Goal: Information Seeking & Learning: Learn about a topic

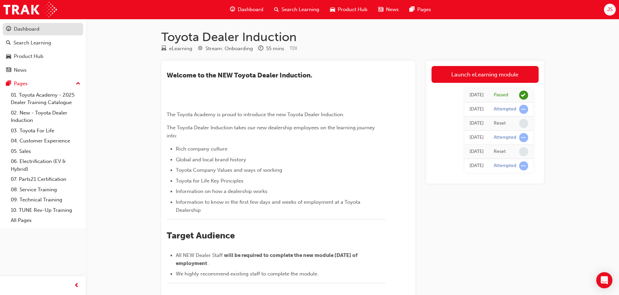
click at [29, 30] on div "Dashboard" at bounding box center [27, 29] width 26 height 8
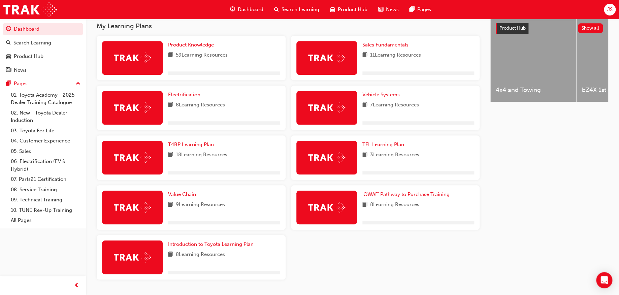
scroll to position [260, 0]
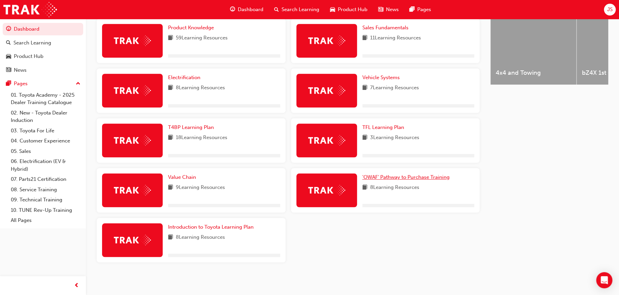
click at [409, 178] on span "'OWAF' Pathway to Purchase Training" at bounding box center [406, 177] width 87 height 6
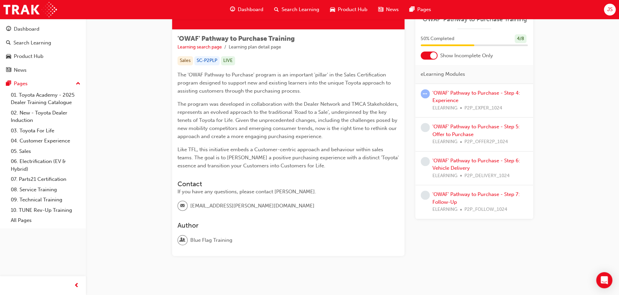
scroll to position [117, 0]
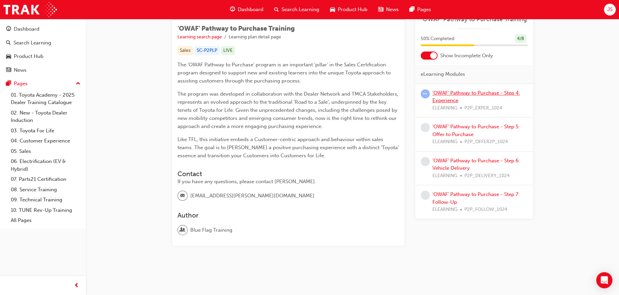
click at [476, 92] on link "'OWAF' Pathway to Purchase - Step 4: Experience" at bounding box center [477, 97] width 88 height 14
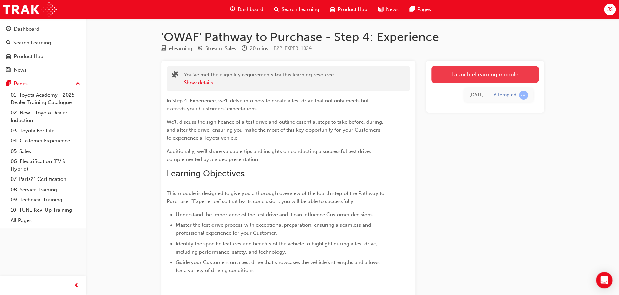
click at [472, 74] on link "Launch eLearning module" at bounding box center [485, 74] width 107 height 17
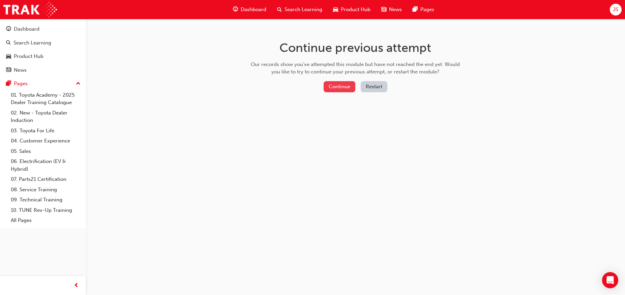
click at [327, 86] on button "Continue" at bounding box center [340, 86] width 32 height 11
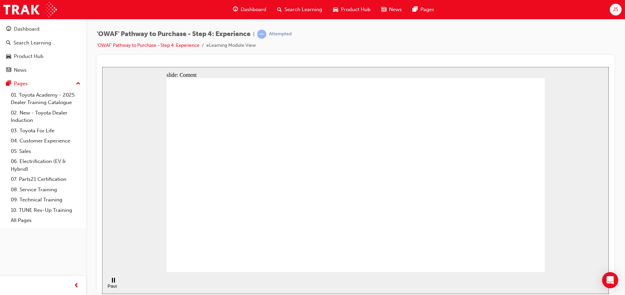
click at [107, 282] on div "Play (Ctrl+Alt+P)" at bounding box center [112, 283] width 11 height 11
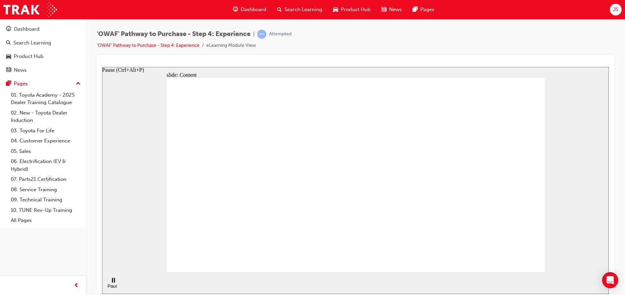
click at [112, 283] on div "Pause (Ctrl+Alt+P)" at bounding box center [112, 288] width 11 height 10
click at [149, 91] on div "slide: Content Rectangle 1 Rectangle 4 Rectangle 1 Rectangle 2 Driver’s seat Re…" at bounding box center [355, 180] width 507 height 227
click at [265, 33] on span "learningRecordVerb_ATTEMPT-icon" at bounding box center [261, 34] width 9 height 9
click at [418, 26] on div "'OWAF' Pathway to Purchase - Step 4: Experience | Attempted 'OWAF' Pathway to P…" at bounding box center [355, 149] width 539 height 260
click at [112, 283] on icon "Play (Ctrl+Alt+P)" at bounding box center [113, 280] width 4 height 5
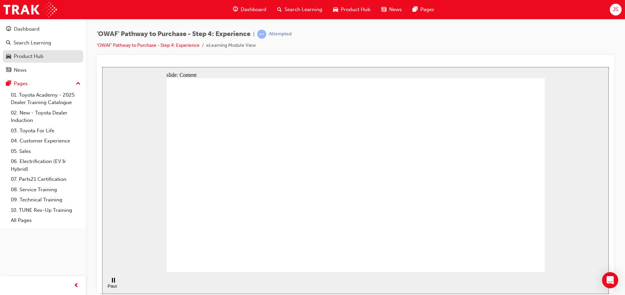
click at [36, 53] on div "Product Hub" at bounding box center [29, 57] width 30 height 8
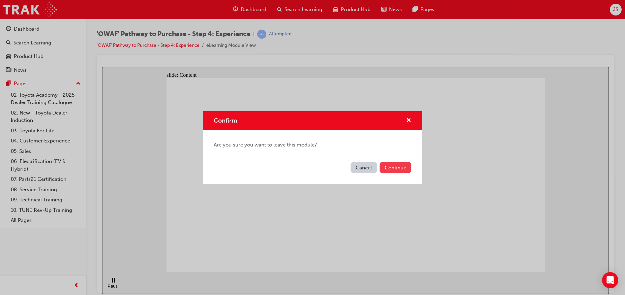
click at [393, 166] on button "Continue" at bounding box center [395, 167] width 32 height 11
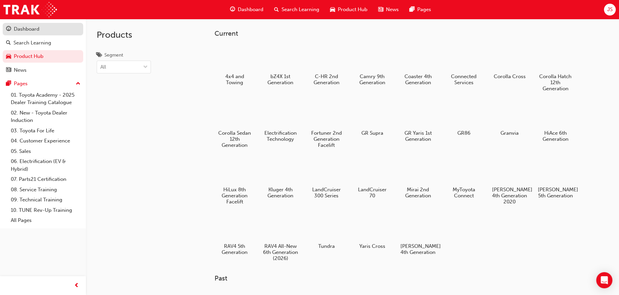
click at [29, 29] on div "Dashboard" at bounding box center [27, 29] width 26 height 8
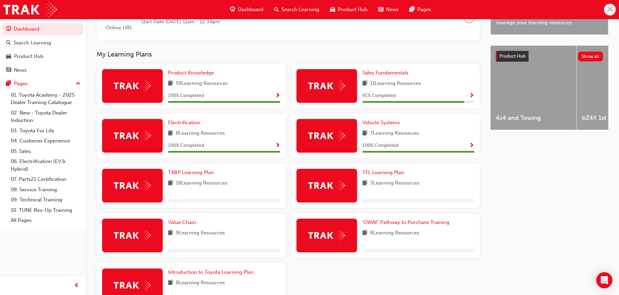
scroll to position [262, 0]
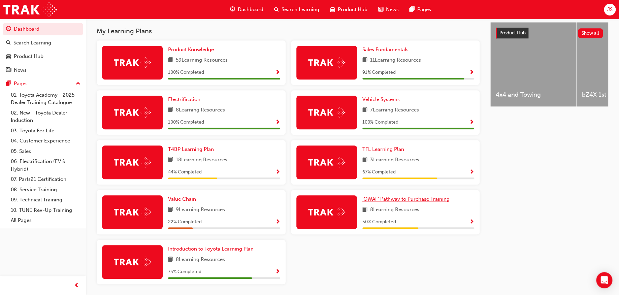
click at [384, 200] on span "'OWAF' Pathway to Purchase Training" at bounding box center [406, 199] width 87 height 6
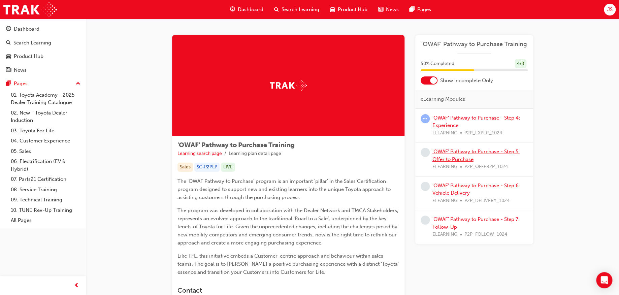
click at [462, 155] on link "'OWAF' Pathway to Purchase - Step 5: Offer to Purchase" at bounding box center [476, 156] width 87 height 14
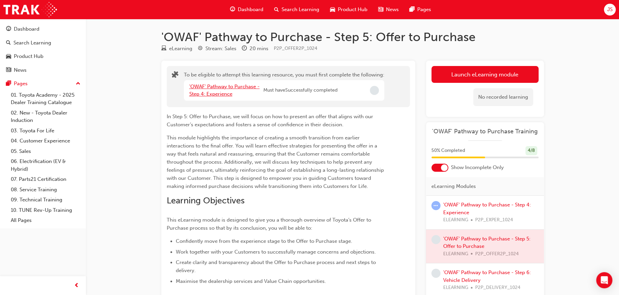
click at [217, 88] on link "'OWAF' Pathway to Purchase - Step 4: Experience" at bounding box center [224, 91] width 70 height 14
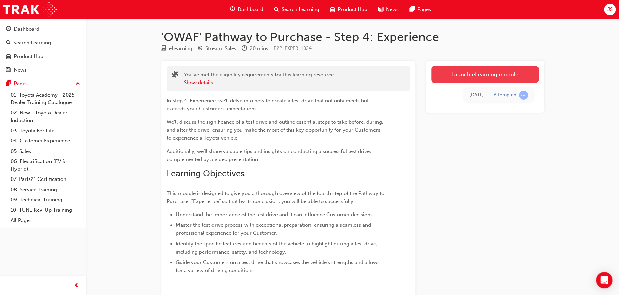
click at [483, 76] on link "Launch eLearning module" at bounding box center [485, 74] width 107 height 17
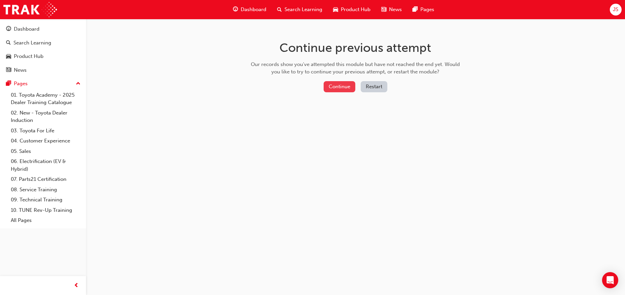
click at [344, 86] on button "Continue" at bounding box center [340, 86] width 32 height 11
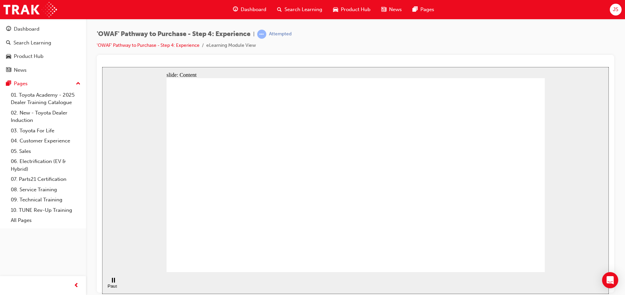
drag, startPoint x: 422, startPoint y: 209, endPoint x: 417, endPoint y: 204, distance: 7.2
click at [111, 283] on icon "Play (Ctrl+Alt+P)" at bounding box center [113, 280] width 4 height 5
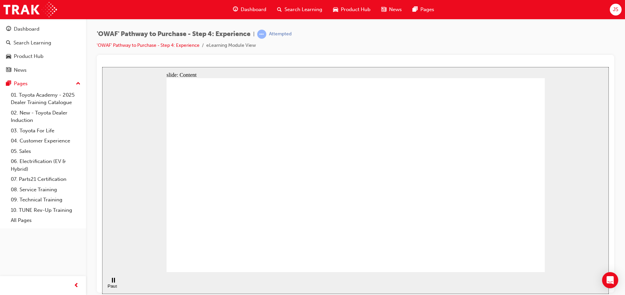
click at [109, 283] on div "Pause (Ctrl+Alt+P)" at bounding box center [112, 288] width 11 height 10
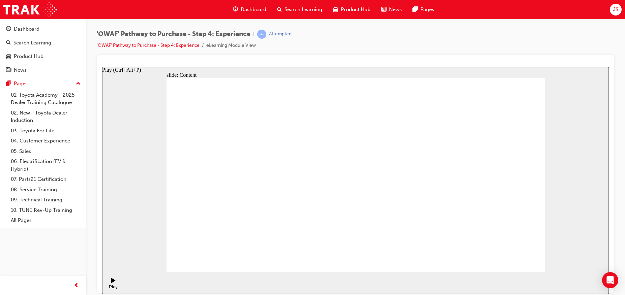
click at [109, 284] on div "Play (Ctrl+Alt+P)" at bounding box center [112, 289] width 11 height 10
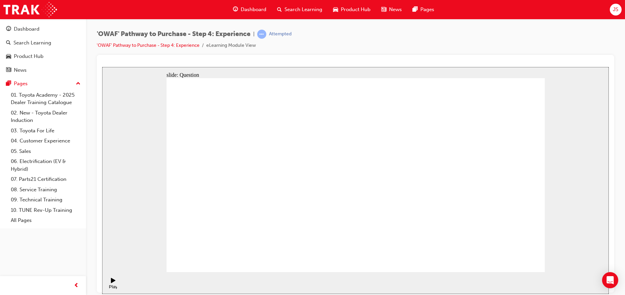
checkbox input "true"
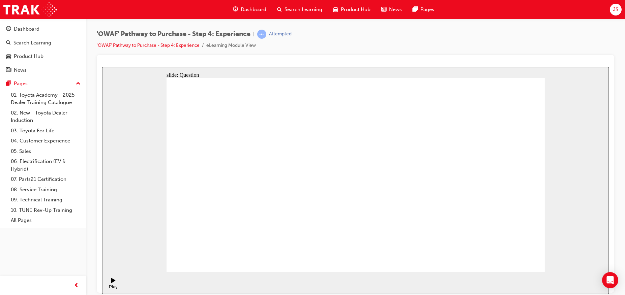
drag, startPoint x: 478, startPoint y: 190, endPoint x: 251, endPoint y: 198, distance: 227.3
drag, startPoint x: 484, startPoint y: 185, endPoint x: 234, endPoint y: 202, distance: 250.3
drag, startPoint x: 491, startPoint y: 193, endPoint x: 369, endPoint y: 218, distance: 124.4
drag, startPoint x: 486, startPoint y: 203, endPoint x: 250, endPoint y: 217, distance: 236.7
drag, startPoint x: 490, startPoint y: 187, endPoint x: 373, endPoint y: 215, distance: 120.2
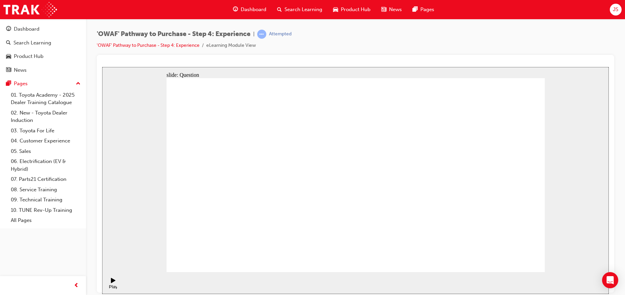
drag, startPoint x: 495, startPoint y: 199, endPoint x: 385, endPoint y: 219, distance: 111.6
drag, startPoint x: 488, startPoint y: 201, endPoint x: 257, endPoint y: 220, distance: 232.3
drag, startPoint x: 489, startPoint y: 195, endPoint x: 269, endPoint y: 213, distance: 221.5
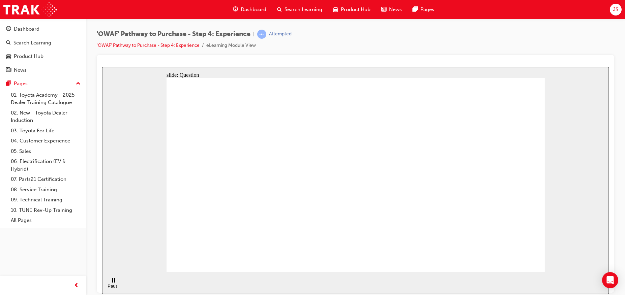
drag, startPoint x: 493, startPoint y: 206, endPoint x: 253, endPoint y: 230, distance: 241.2
drag, startPoint x: 493, startPoint y: 202, endPoint x: 255, endPoint y: 221, distance: 239.4
drag, startPoint x: 494, startPoint y: 200, endPoint x: 332, endPoint y: 241, distance: 167.2
drag, startPoint x: 488, startPoint y: 193, endPoint x: 248, endPoint y: 217, distance: 241.9
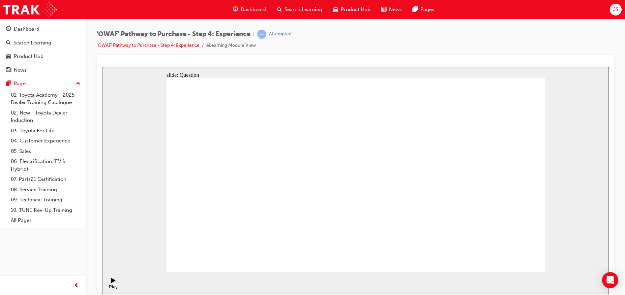
drag, startPoint x: 456, startPoint y: 204, endPoint x: 359, endPoint y: 220, distance: 98.2
drag, startPoint x: 487, startPoint y: 196, endPoint x: 371, endPoint y: 219, distance: 118.0
drag, startPoint x: 497, startPoint y: 195, endPoint x: 392, endPoint y: 216, distance: 107.1
drag, startPoint x: 504, startPoint y: 193, endPoint x: 282, endPoint y: 219, distance: 223.3
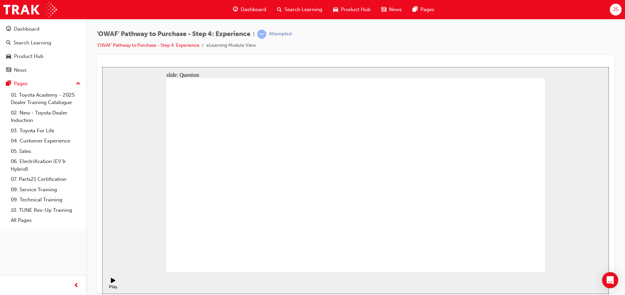
drag, startPoint x: 479, startPoint y: 230, endPoint x: 371, endPoint y: 180, distance: 118.7
drag, startPoint x: 349, startPoint y: 229, endPoint x: 390, endPoint y: 176, distance: 67.3
drag, startPoint x: 519, startPoint y: 219, endPoint x: 476, endPoint y: 174, distance: 62.5
drag, startPoint x: 349, startPoint y: 176, endPoint x: 383, endPoint y: 181, distance: 34.8
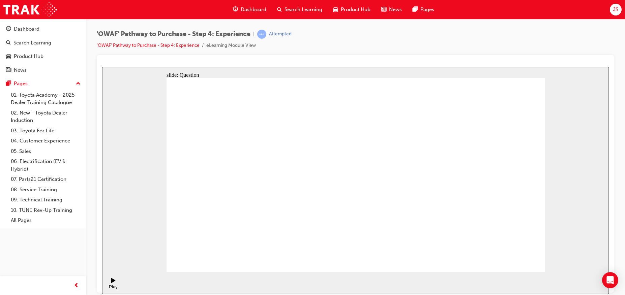
drag, startPoint x: 394, startPoint y: 171, endPoint x: 397, endPoint y: 169, distance: 3.5
drag, startPoint x: 348, startPoint y: 226, endPoint x: 430, endPoint y: 177, distance: 95.8
drag, startPoint x: 436, startPoint y: 235, endPoint x: 524, endPoint y: 180, distance: 103.0
drag, startPoint x: 388, startPoint y: 230, endPoint x: 353, endPoint y: 186, distance: 56.1
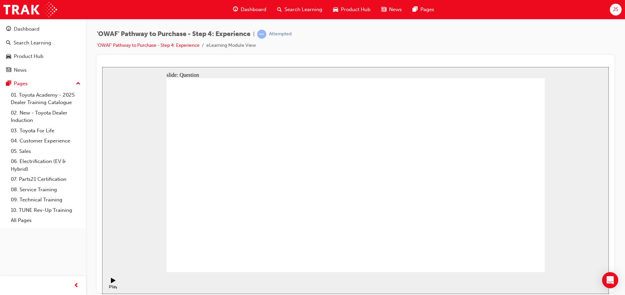
drag, startPoint x: 295, startPoint y: 233, endPoint x: 341, endPoint y: 156, distance: 89.5
drag, startPoint x: 356, startPoint y: 215, endPoint x: 469, endPoint y: 150, distance: 130.8
drag, startPoint x: 420, startPoint y: 234, endPoint x: 441, endPoint y: 177, distance: 61.3
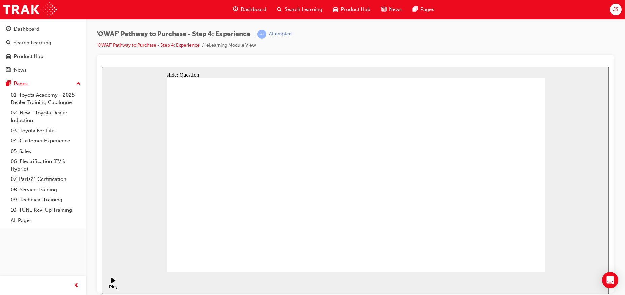
radio input "true"
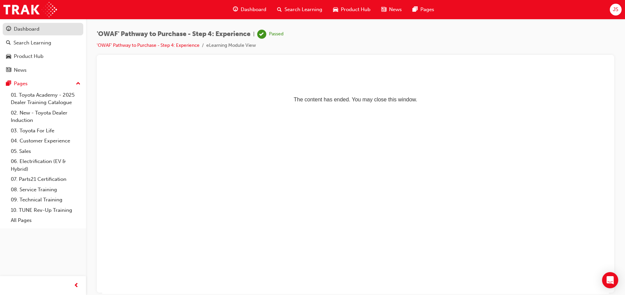
click at [22, 29] on div "Dashboard" at bounding box center [27, 29] width 26 height 8
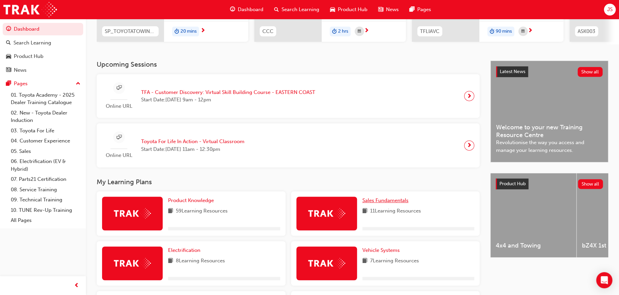
scroll to position [112, 0]
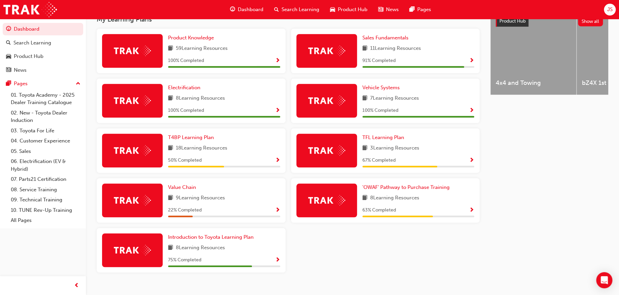
scroll to position [286, 0]
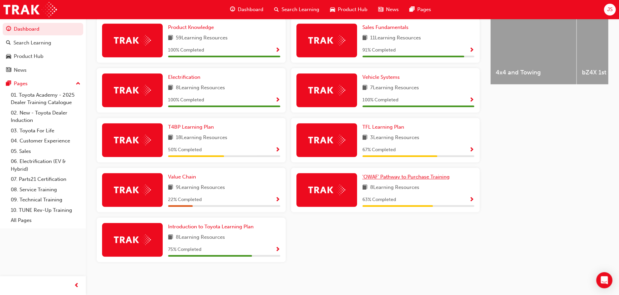
click at [400, 179] on span "'OWAF' Pathway to Purchase Training" at bounding box center [406, 177] width 87 height 6
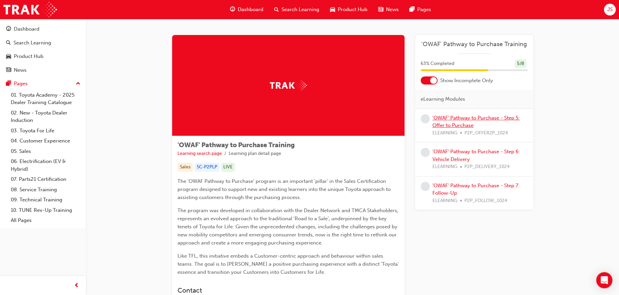
click at [457, 119] on link "'OWAF' Pathway to Purchase - Step 5: Offer to Purchase" at bounding box center [476, 122] width 87 height 14
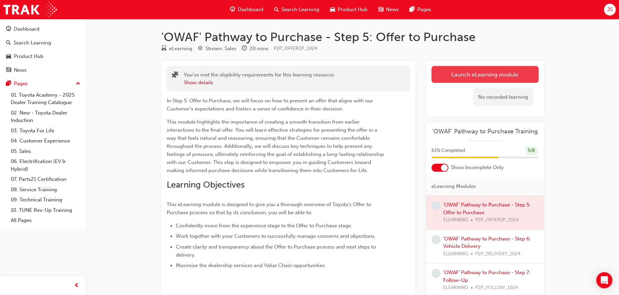
click at [499, 72] on link "Launch eLearning module" at bounding box center [485, 74] width 107 height 17
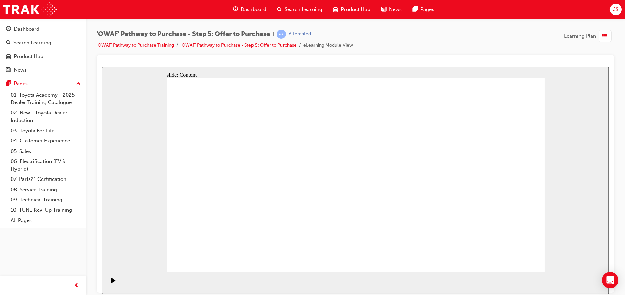
drag, startPoint x: 528, startPoint y: 92, endPoint x: 434, endPoint y: 152, distance: 111.4
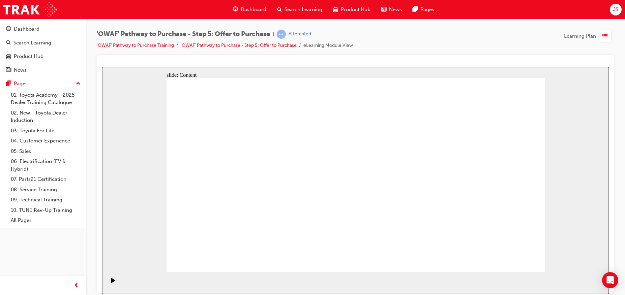
drag, startPoint x: 496, startPoint y: 90, endPoint x: 413, endPoint y: 145, distance: 99.5
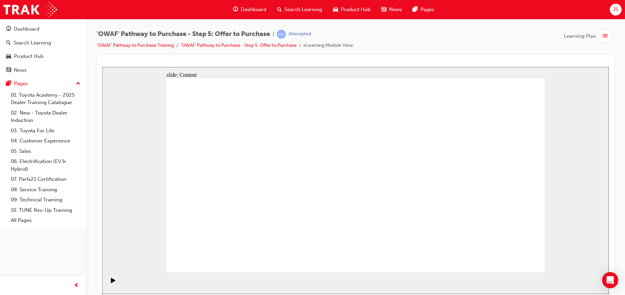
drag, startPoint x: 398, startPoint y: 235, endPoint x: 391, endPoint y: 233, distance: 6.6
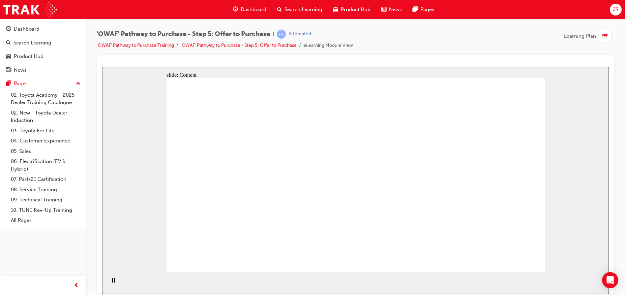
drag, startPoint x: 367, startPoint y: 173, endPoint x: 394, endPoint y: 171, distance: 27.4
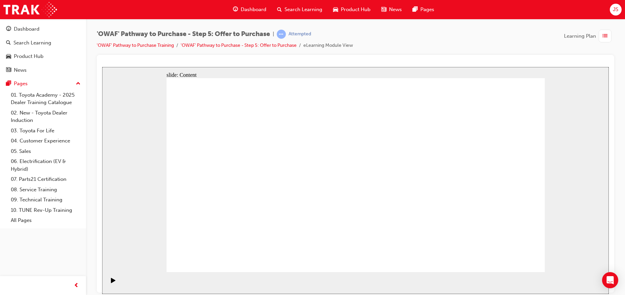
drag, startPoint x: 312, startPoint y: 229, endPoint x: 349, endPoint y: 229, distance: 37.4
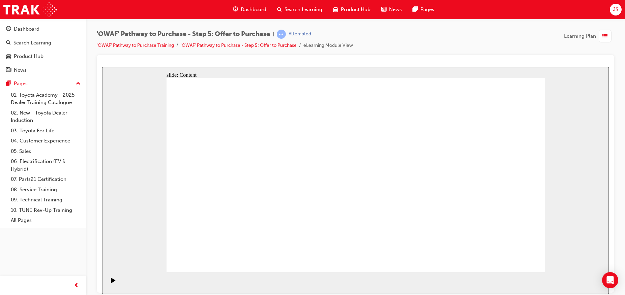
drag, startPoint x: 217, startPoint y: 232, endPoint x: 218, endPoint y: 225, distance: 6.8
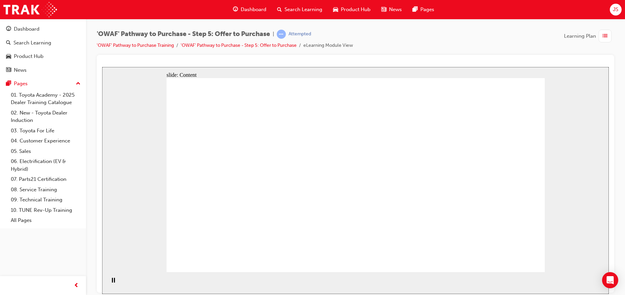
drag, startPoint x: 384, startPoint y: 173, endPoint x: 399, endPoint y: 173, distance: 15.2
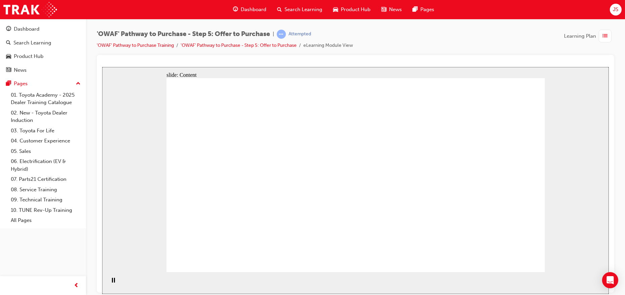
click at [561, 139] on div "slide: Content Rectangle 1 Toyota’s Value Chain opportunities arrow_red.png BAC…" at bounding box center [355, 180] width 507 height 227
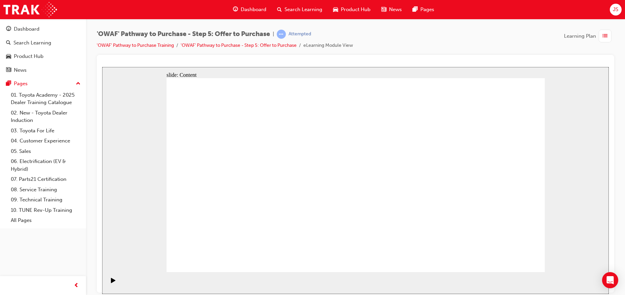
drag, startPoint x: 445, startPoint y: 139, endPoint x: 475, endPoint y: 141, distance: 29.7
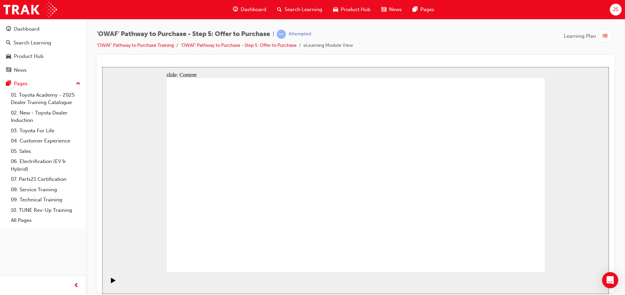
drag, startPoint x: 388, startPoint y: 142, endPoint x: 410, endPoint y: 142, distance: 21.6
drag, startPoint x: 445, startPoint y: 139, endPoint x: 471, endPoint y: 139, distance: 26.3
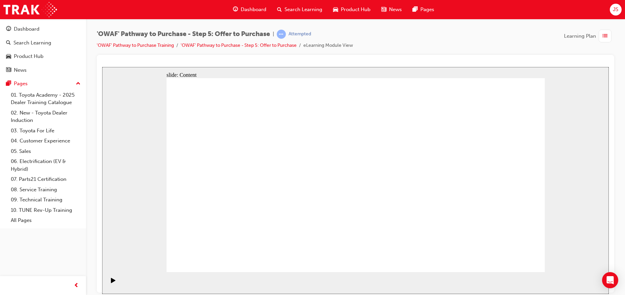
drag, startPoint x: 252, startPoint y: 205, endPoint x: 252, endPoint y: 180, distance: 24.9
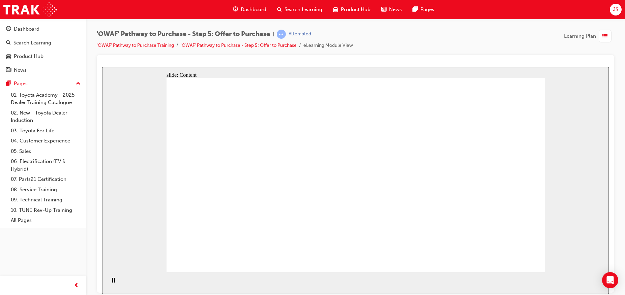
drag, startPoint x: 258, startPoint y: 148, endPoint x: 357, endPoint y: 142, distance: 98.2
drag, startPoint x: 238, startPoint y: 150, endPoint x: 236, endPoint y: 157, distance: 7.9
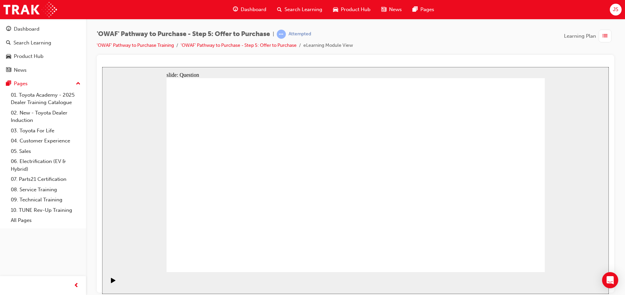
radio input "true"
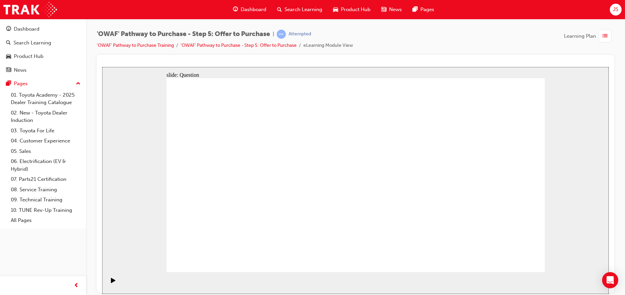
drag, startPoint x: 214, startPoint y: 167, endPoint x: 237, endPoint y: 214, distance: 52.3
drag, startPoint x: 238, startPoint y: 212, endPoint x: 314, endPoint y: 216, distance: 76.3
drag, startPoint x: 270, startPoint y: 163, endPoint x: 241, endPoint y: 209, distance: 54.1
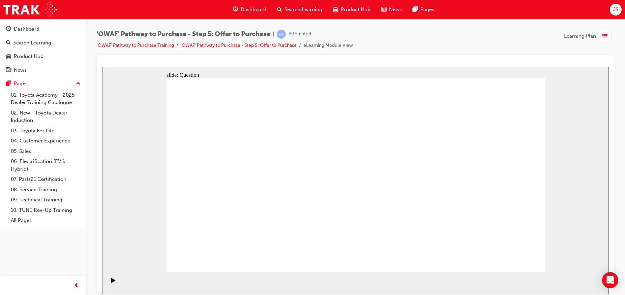
drag, startPoint x: 453, startPoint y: 161, endPoint x: 416, endPoint y: 203, distance: 56.1
drag, startPoint x: 505, startPoint y: 160, endPoint x: 488, endPoint y: 209, distance: 51.5
drag, startPoint x: 237, startPoint y: 220, endPoint x: 475, endPoint y: 170, distance: 242.8
drag, startPoint x: 311, startPoint y: 185, endPoint x: 239, endPoint y: 216, distance: 78.8
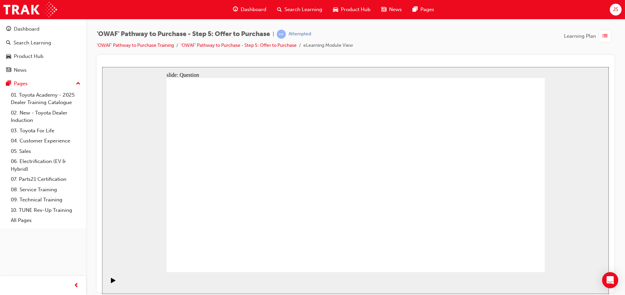
drag, startPoint x: 502, startPoint y: 158, endPoint x: 238, endPoint y: 210, distance: 269.5
drag, startPoint x: 227, startPoint y: 168, endPoint x: 323, endPoint y: 221, distance: 110.0
drag, startPoint x: 326, startPoint y: 163, endPoint x: 401, endPoint y: 212, distance: 89.6
drag, startPoint x: 379, startPoint y: 165, endPoint x: 477, endPoint y: 212, distance: 108.2
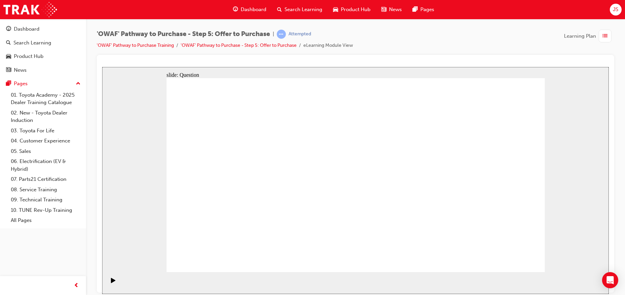
drag, startPoint x: 440, startPoint y: 160, endPoint x: 361, endPoint y: 198, distance: 88.5
drag, startPoint x: 500, startPoint y: 163, endPoint x: 323, endPoint y: 170, distance: 177.7
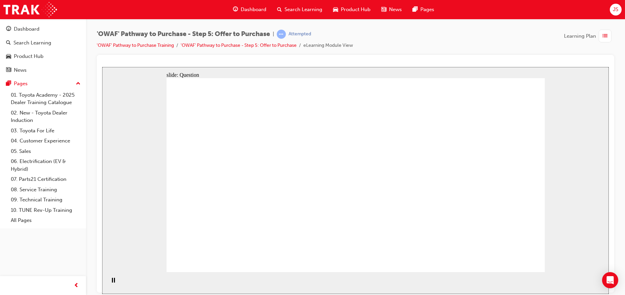
drag, startPoint x: 292, startPoint y: 174, endPoint x: 326, endPoint y: 176, distance: 33.5
drag, startPoint x: 445, startPoint y: 193, endPoint x: 262, endPoint y: 192, distance: 182.7
drag, startPoint x: 500, startPoint y: 194, endPoint x: 267, endPoint y: 227, distance: 235.6
drag, startPoint x: 445, startPoint y: 219, endPoint x: 257, endPoint y: 165, distance: 195.6
drag, startPoint x: 498, startPoint y: 225, endPoint x: 357, endPoint y: 234, distance: 141.8
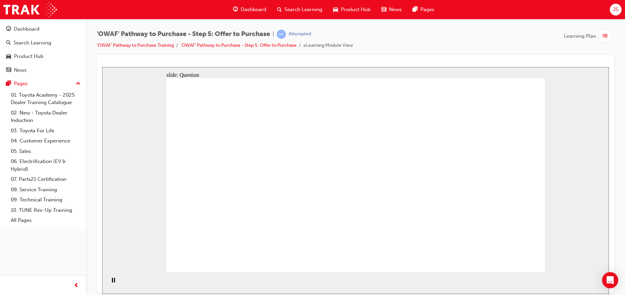
drag, startPoint x: 493, startPoint y: 256, endPoint x: 504, endPoint y: 257, distance: 10.8
checkbox input "true"
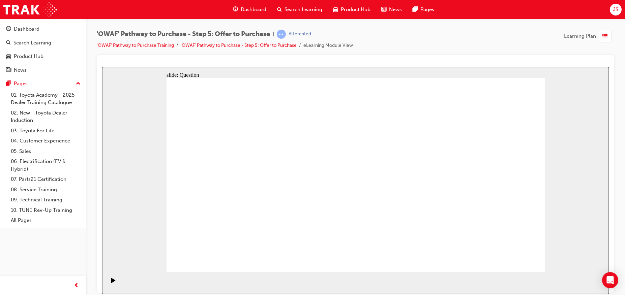
checkbox input "true"
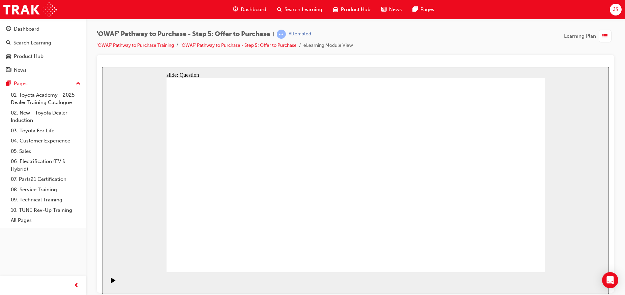
checkbox input "true"
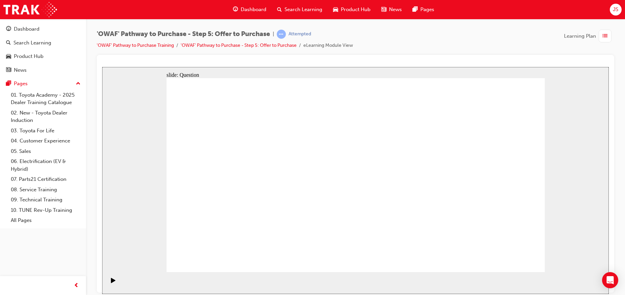
checkbox input "false"
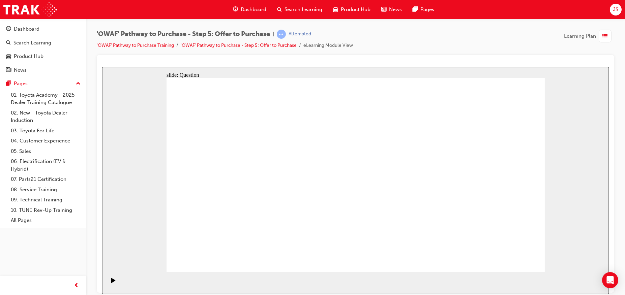
checkbox input "false"
checkbox input "true"
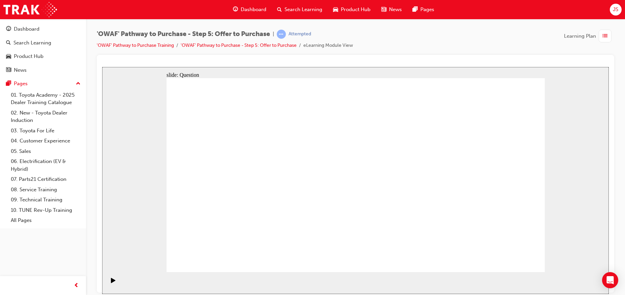
checkbox input "true"
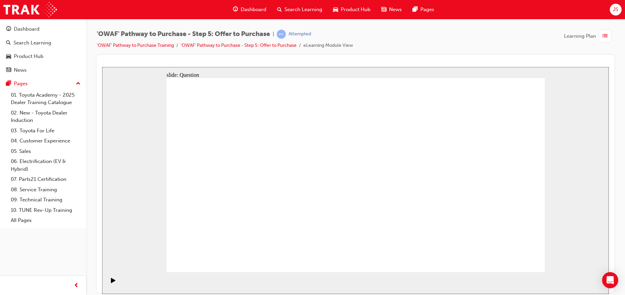
radio input "true"
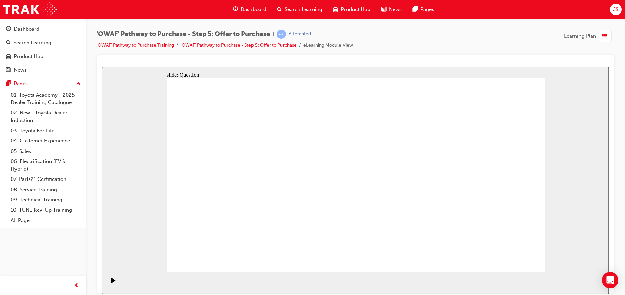
radio input "true"
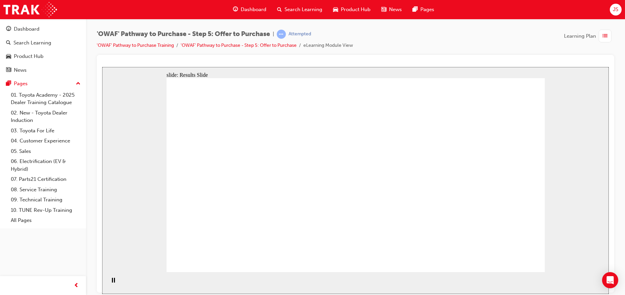
radio input "true"
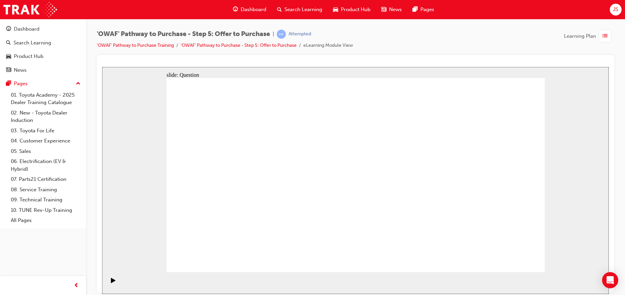
drag, startPoint x: 496, startPoint y: 164, endPoint x: 321, endPoint y: 217, distance: 182.3
drag, startPoint x: 280, startPoint y: 165, endPoint x: 284, endPoint y: 162, distance: 5.8
drag, startPoint x: 333, startPoint y: 221, endPoint x: 252, endPoint y: 215, distance: 81.4
drag, startPoint x: 452, startPoint y: 158, endPoint x: 337, endPoint y: 209, distance: 125.5
drag, startPoint x: 324, startPoint y: 164, endPoint x: 477, endPoint y: 216, distance: 161.4
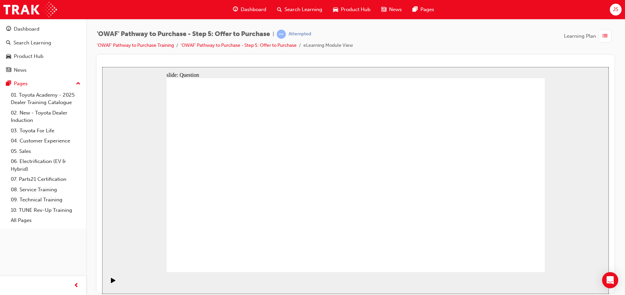
drag, startPoint x: 215, startPoint y: 168, endPoint x: 403, endPoint y: 212, distance: 192.8
drag, startPoint x: 439, startPoint y: 222, endPoint x: 348, endPoint y: 220, distance: 90.7
drag, startPoint x: 506, startPoint y: 221, endPoint x: 360, endPoint y: 188, distance: 149.3
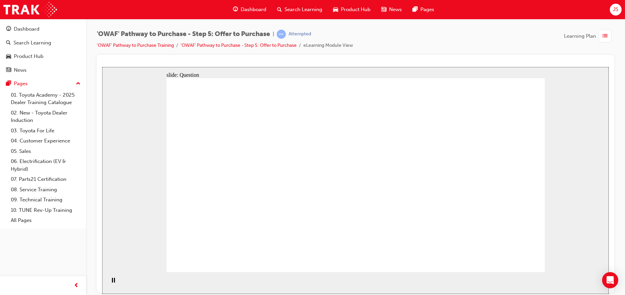
drag, startPoint x: 506, startPoint y: 195, endPoint x: 351, endPoint y: 157, distance: 159.2
drag, startPoint x: 426, startPoint y: 163, endPoint x: 236, endPoint y: 165, distance: 190.1
drag, startPoint x: 484, startPoint y: 160, endPoint x: 247, endPoint y: 181, distance: 238.1
drag, startPoint x: 434, startPoint y: 194, endPoint x: 256, endPoint y: 202, distance: 177.8
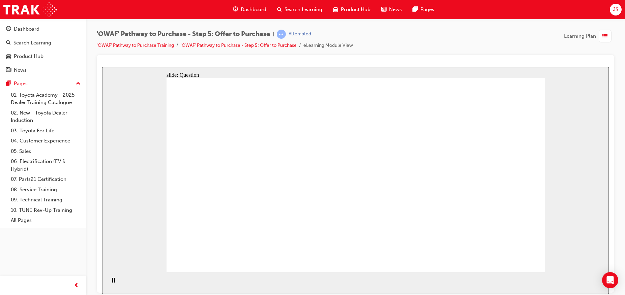
checkbox input "true"
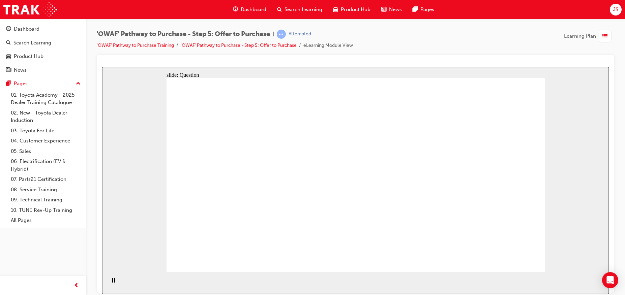
checkbox input "true"
drag, startPoint x: 296, startPoint y: 198, endPoint x: 234, endPoint y: 201, distance: 62.1
checkbox input "true"
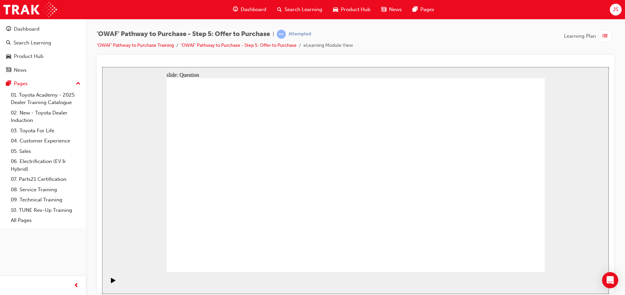
checkbox input "true"
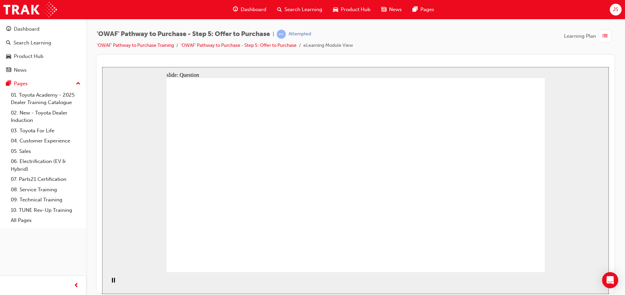
radio input "true"
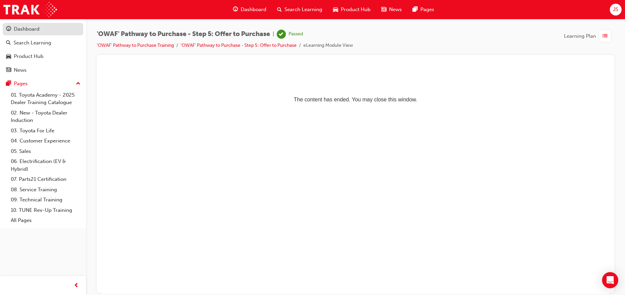
click at [22, 29] on div "Dashboard" at bounding box center [27, 29] width 26 height 8
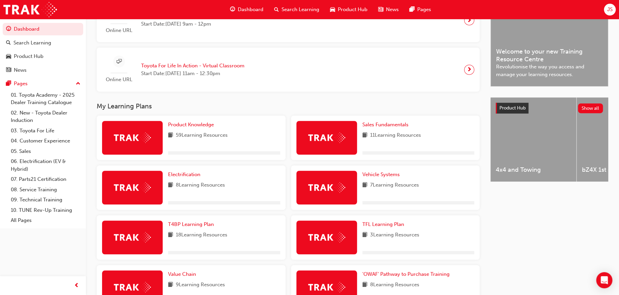
scroll to position [262, 0]
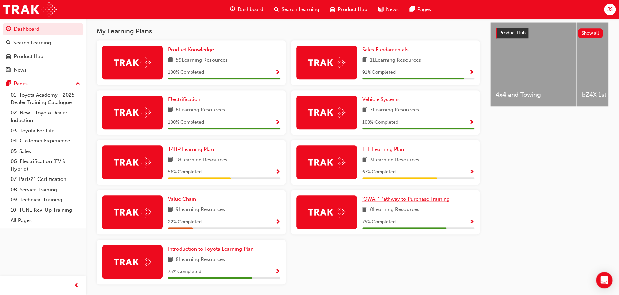
click at [395, 202] on span "'OWAF' Pathway to Purchase Training" at bounding box center [406, 199] width 87 height 6
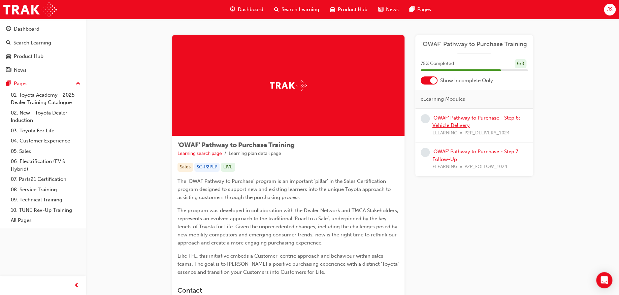
click at [470, 117] on link "'OWAF' Pathway to Purchase - Step 6: Vehicle Delivery" at bounding box center [477, 122] width 88 height 14
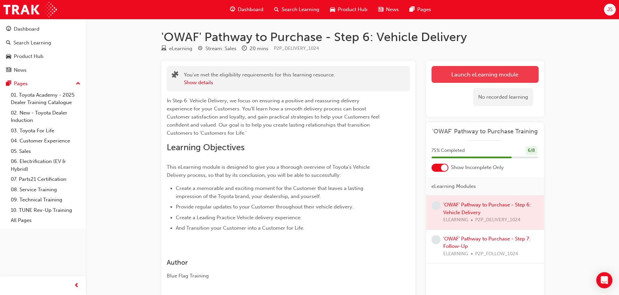
click at [480, 71] on link "Launch eLearning module" at bounding box center [485, 74] width 107 height 17
